Goal: Information Seeking & Learning: Find specific page/section

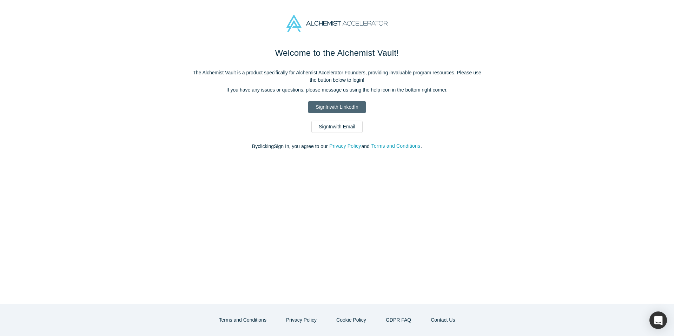
click at [335, 109] on link "Sign In with LinkedIn" at bounding box center [336, 107] width 57 height 12
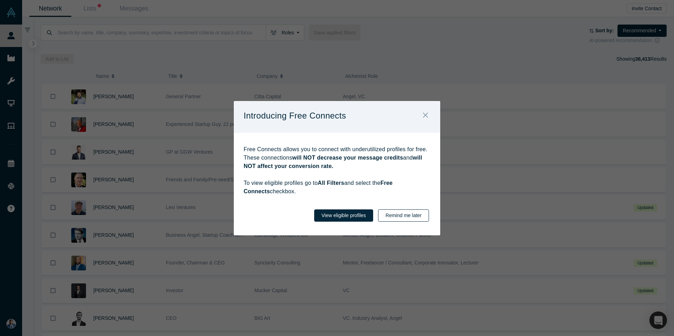
click at [400, 215] on button "Remind me later" at bounding box center [403, 216] width 51 height 12
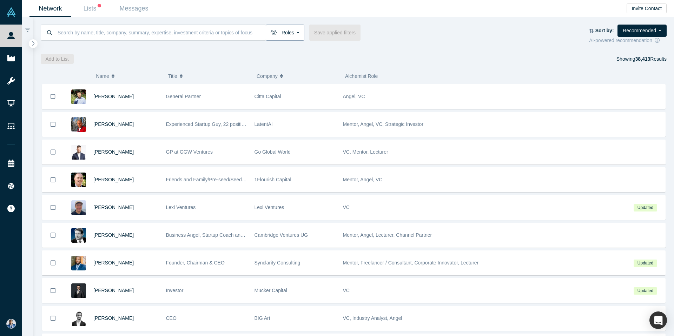
click at [300, 30] on button "Roles" at bounding box center [285, 33] width 39 height 16
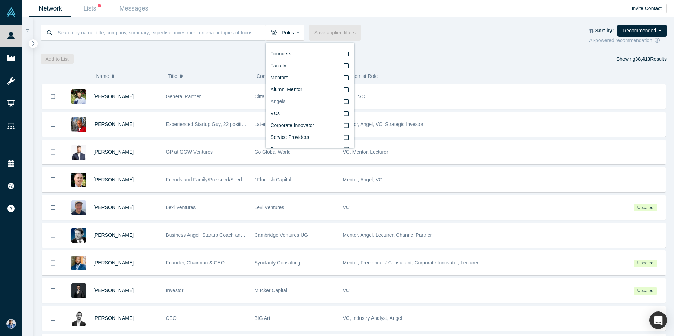
scroll to position [12, 0]
click at [345, 102] on icon at bounding box center [346, 102] width 5 height 6
click at [0, 0] on input "VCs" at bounding box center [0, 0] width 0 height 0
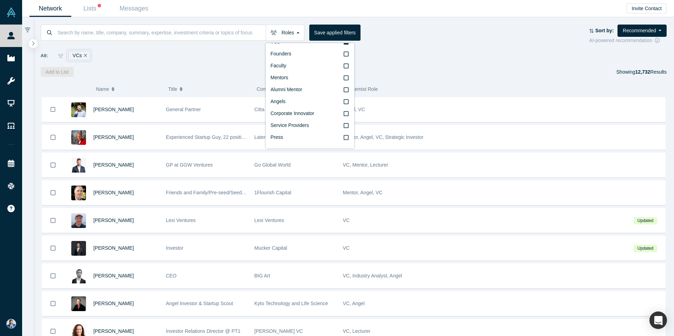
click at [413, 44] on div "All: VCs" at bounding box center [354, 53] width 626 height 18
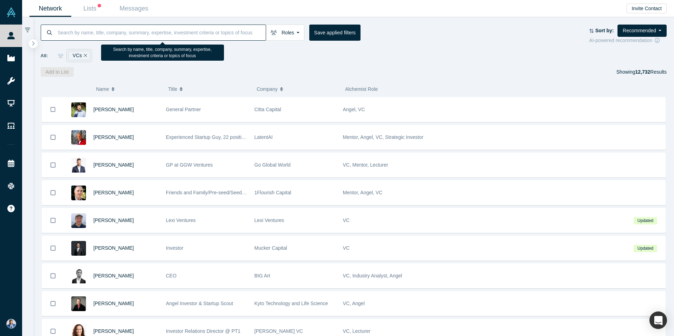
click at [245, 34] on input at bounding box center [161, 32] width 209 height 16
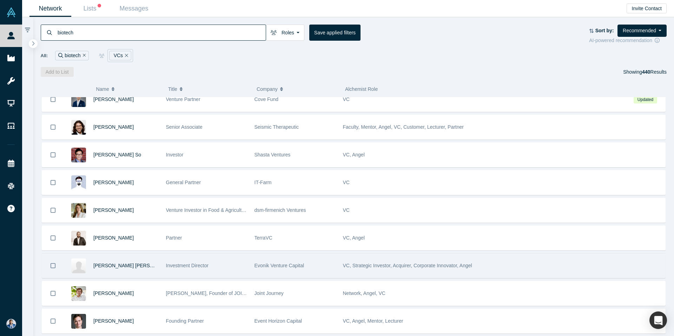
scroll to position [343, 0]
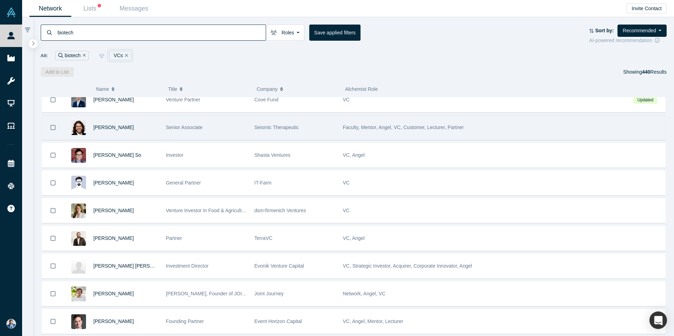
type input "biotech"
drag, startPoint x: 297, startPoint y: 127, endPoint x: 255, endPoint y: 126, distance: 42.2
click at [253, 127] on div "Seismic Therapeutic" at bounding box center [295, 127] width 88 height 24
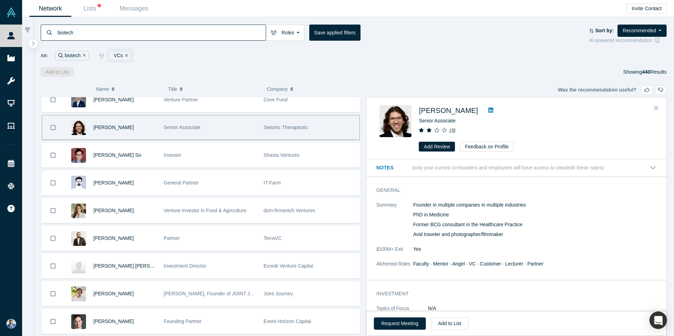
click at [278, 121] on div "Seismic Therapeutic" at bounding box center [310, 127] width 92 height 24
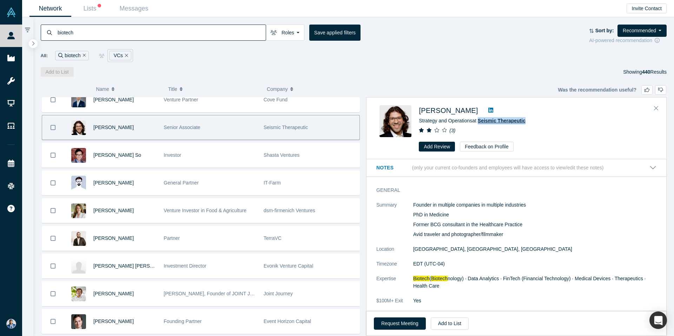
drag, startPoint x: 529, startPoint y: 120, endPoint x: 480, endPoint y: 121, distance: 49.1
click at [480, 121] on div "Strategy and Operations at Seismic Therapeutic" at bounding box center [536, 120] width 234 height 7
copy span "Seismic Therapeutic"
click at [657, 106] on icon "Close" at bounding box center [656, 108] width 4 height 6
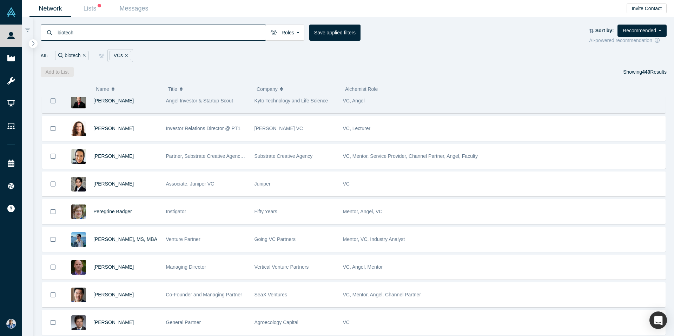
scroll to position [0, 0]
